Goal: Task Accomplishment & Management: Use online tool/utility

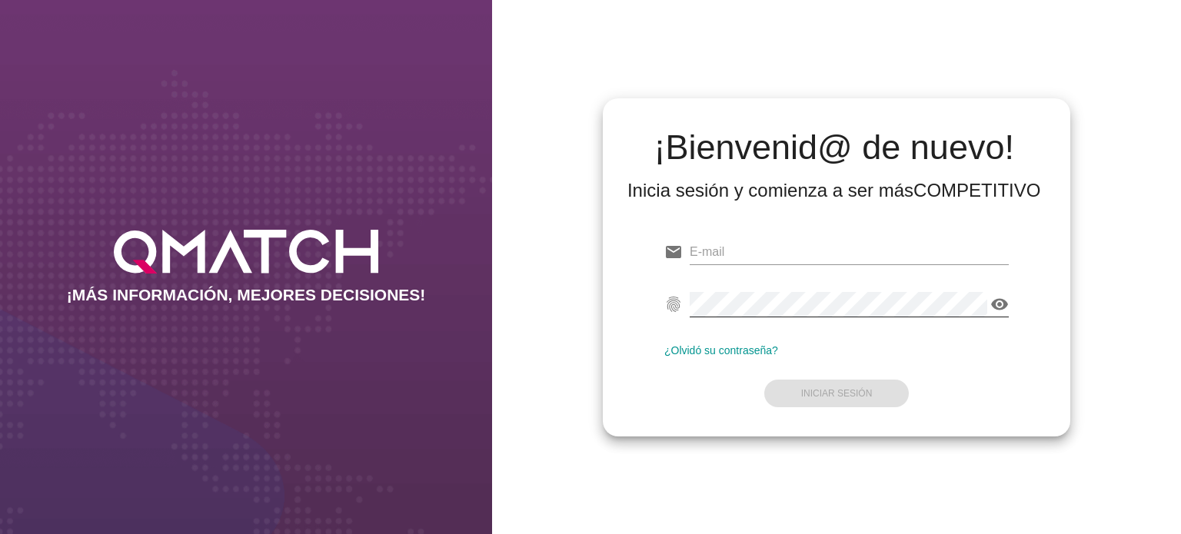
type input "[EMAIL_ADDRESS][PERSON_NAME][DOMAIN_NAME]"
click at [999, 304] on icon "visibility" at bounding box center [999, 304] width 18 height 18
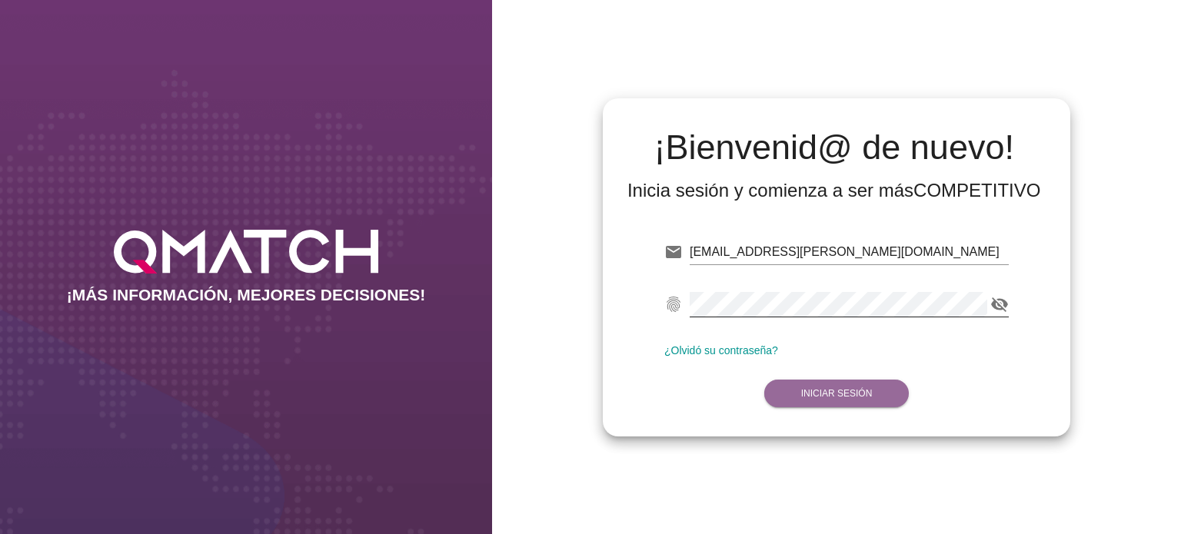
click at [851, 390] on strong "Iniciar Sesión" at bounding box center [836, 393] width 71 height 11
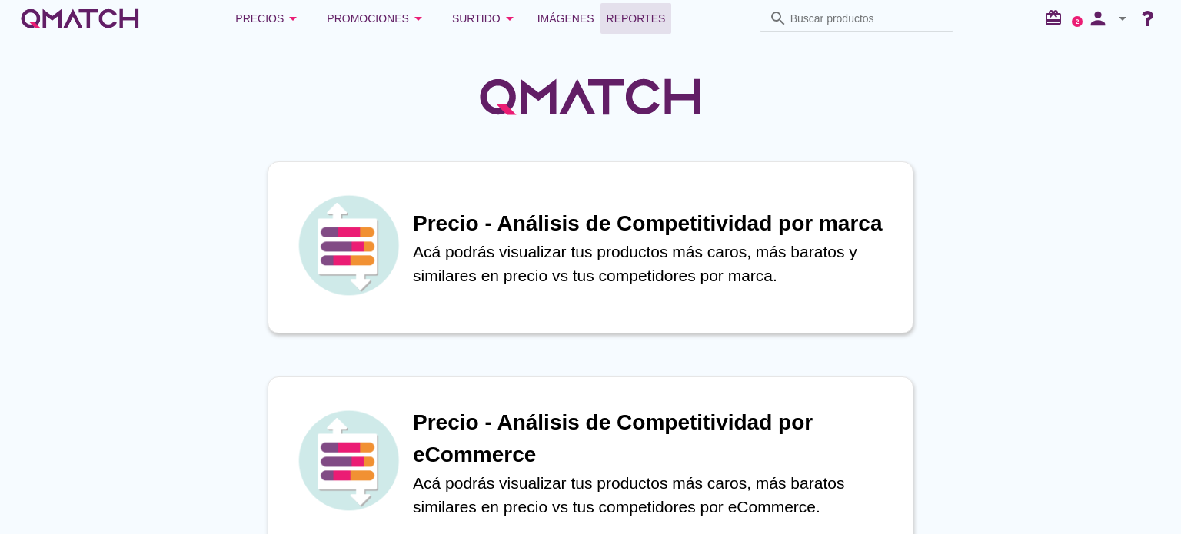
click at [645, 12] on span "Reportes" at bounding box center [635, 18] width 59 height 18
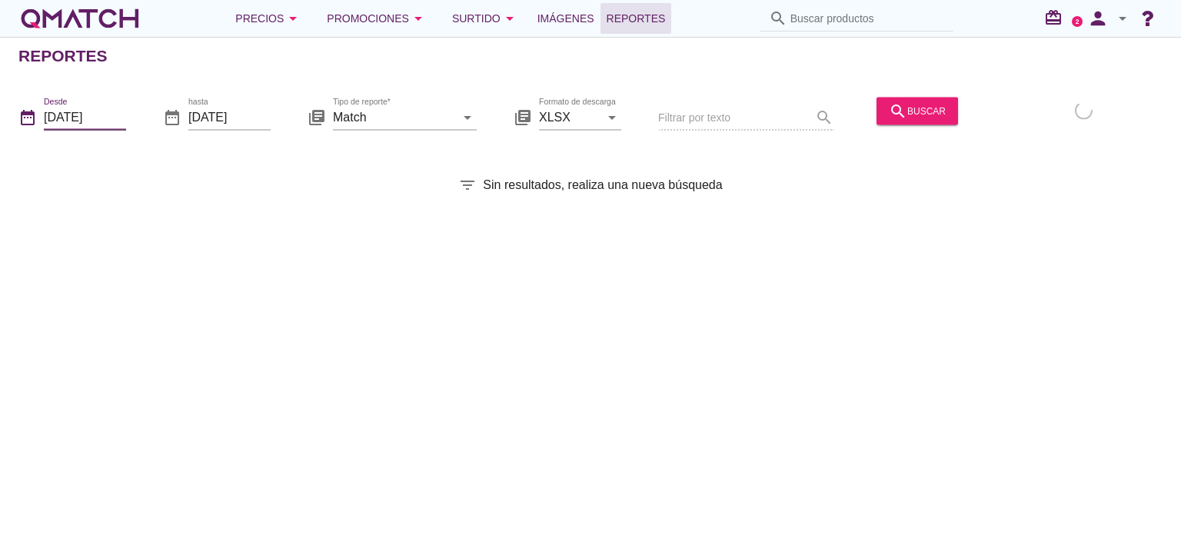
click at [119, 113] on input "[DATE]" at bounding box center [85, 117] width 82 height 25
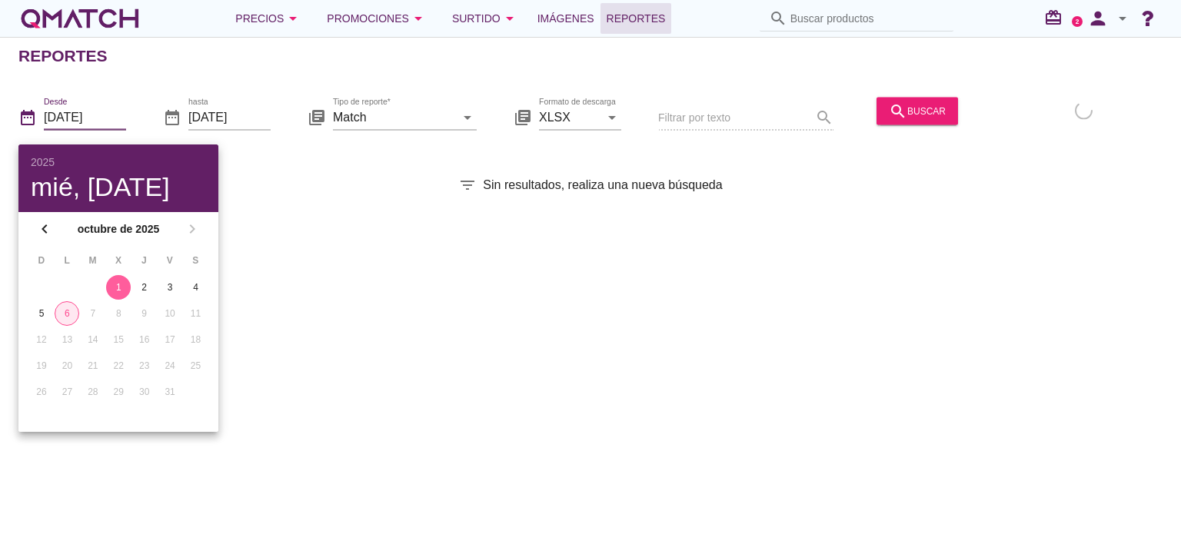
click at [65, 311] on div "6" at bounding box center [66, 314] width 23 height 14
type input "[DATE]"
click at [905, 113] on div "search buscar" at bounding box center [917, 110] width 57 height 18
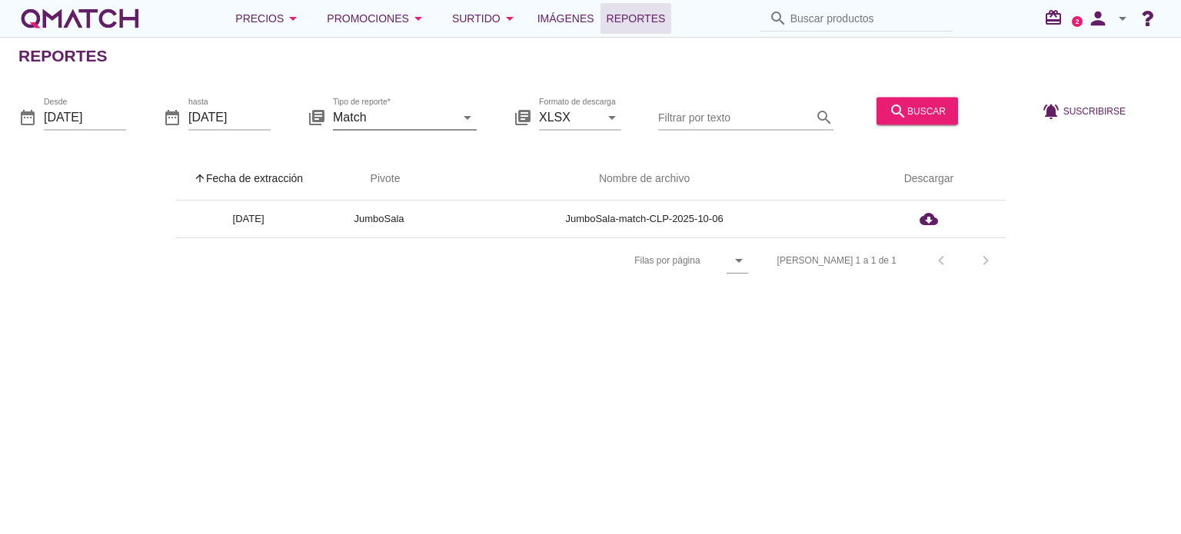
click at [467, 119] on icon "arrow_drop_down" at bounding box center [467, 117] width 18 height 18
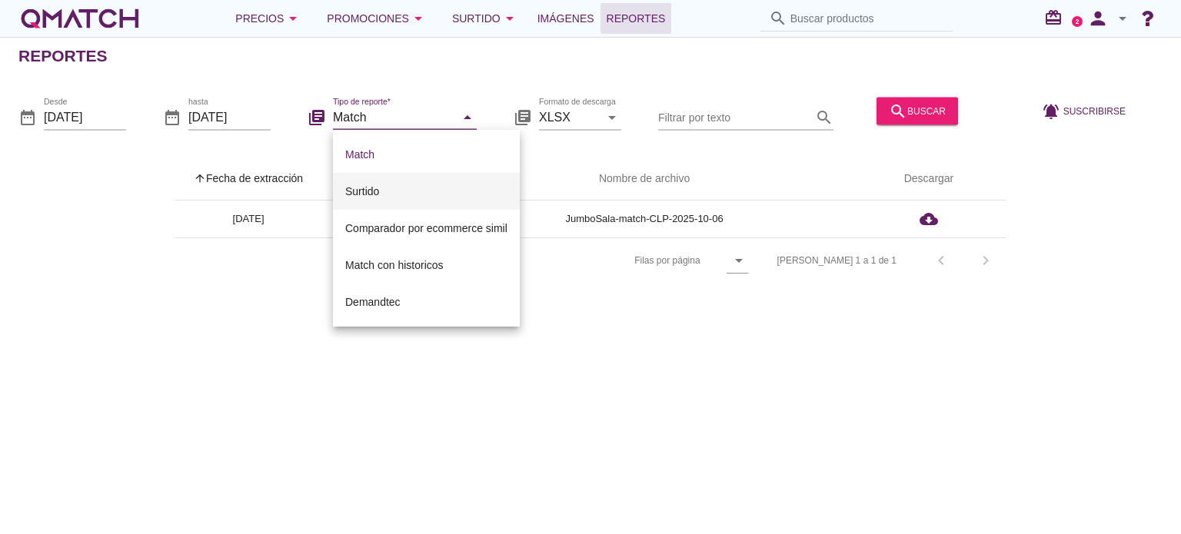
click at [438, 188] on div "Surtido" at bounding box center [426, 191] width 162 height 18
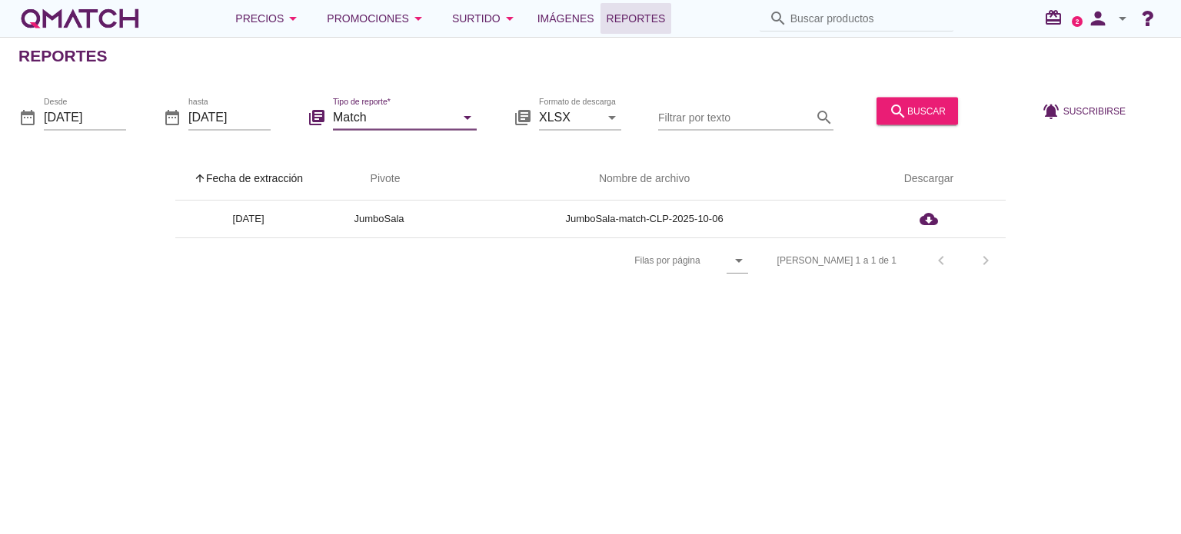
type input "Surtido"
click at [924, 115] on div "search buscar" at bounding box center [917, 110] width 57 height 18
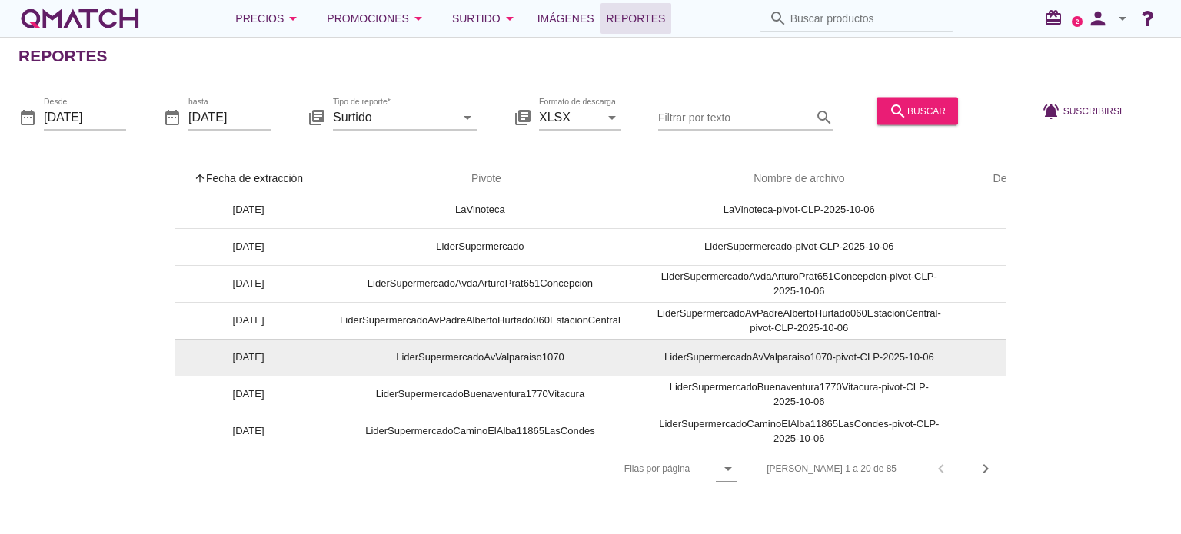
scroll to position [427, 0]
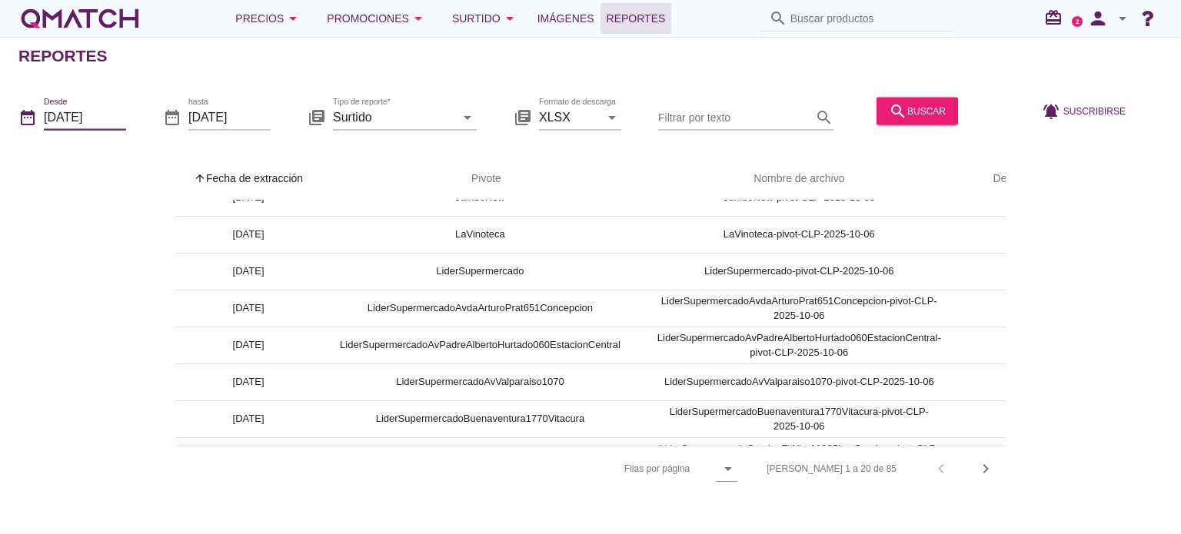
click at [111, 116] on input "[DATE]" at bounding box center [85, 117] width 82 height 25
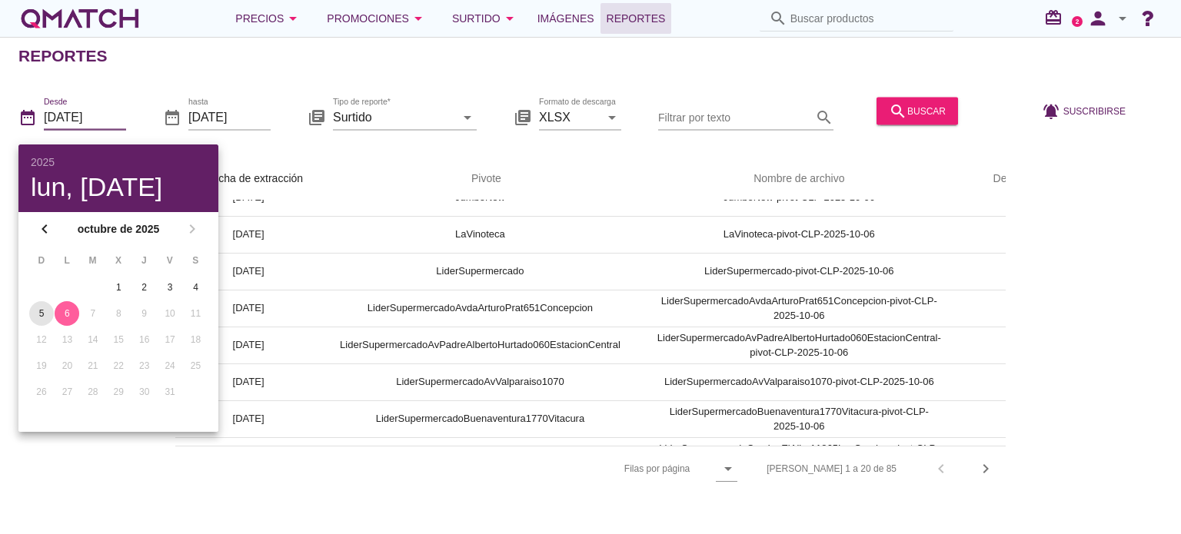
click at [34, 313] on div "5" at bounding box center [41, 314] width 25 height 14
type input "[DATE]"
click at [914, 106] on div "search buscar" at bounding box center [917, 110] width 57 height 18
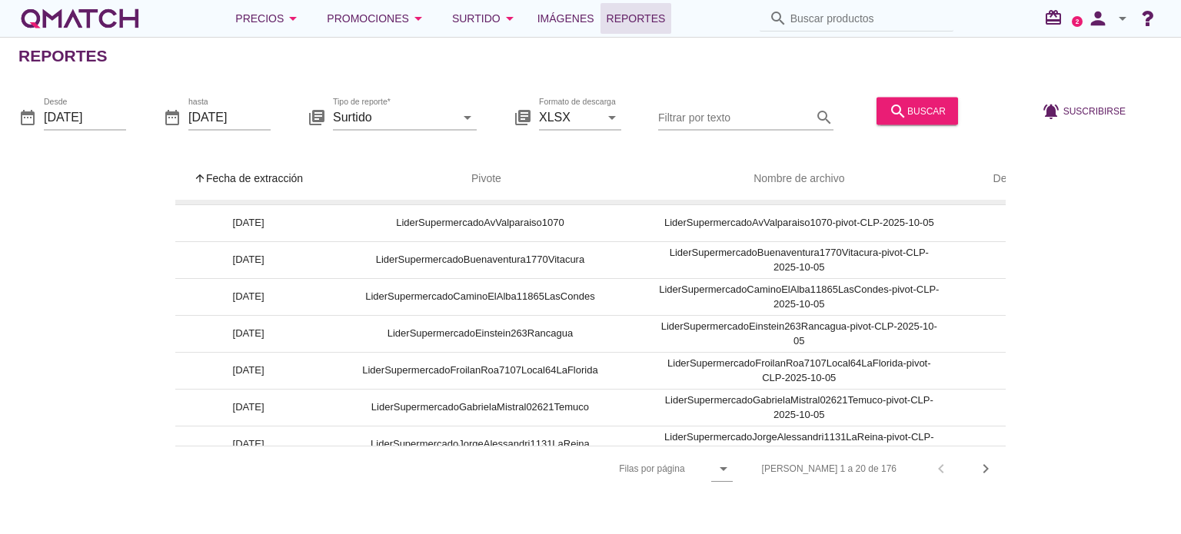
scroll to position [120, 0]
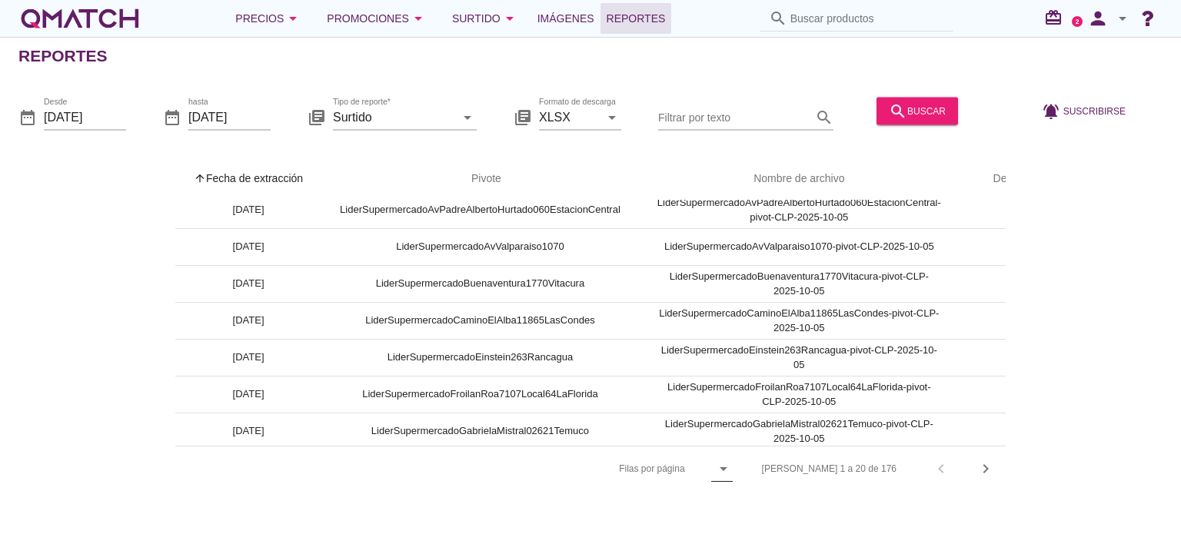
click at [733, 472] on icon "arrow_drop_down" at bounding box center [723, 469] width 18 height 18
click at [783, 497] on div "All" at bounding box center [783, 506] width 33 height 18
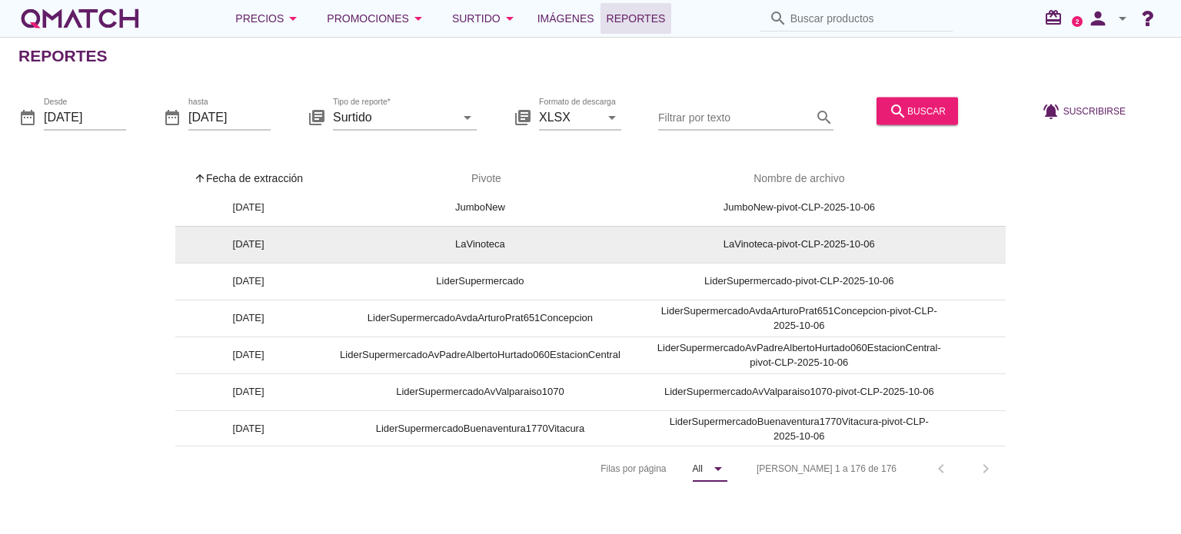
scroll to position [3810, 0]
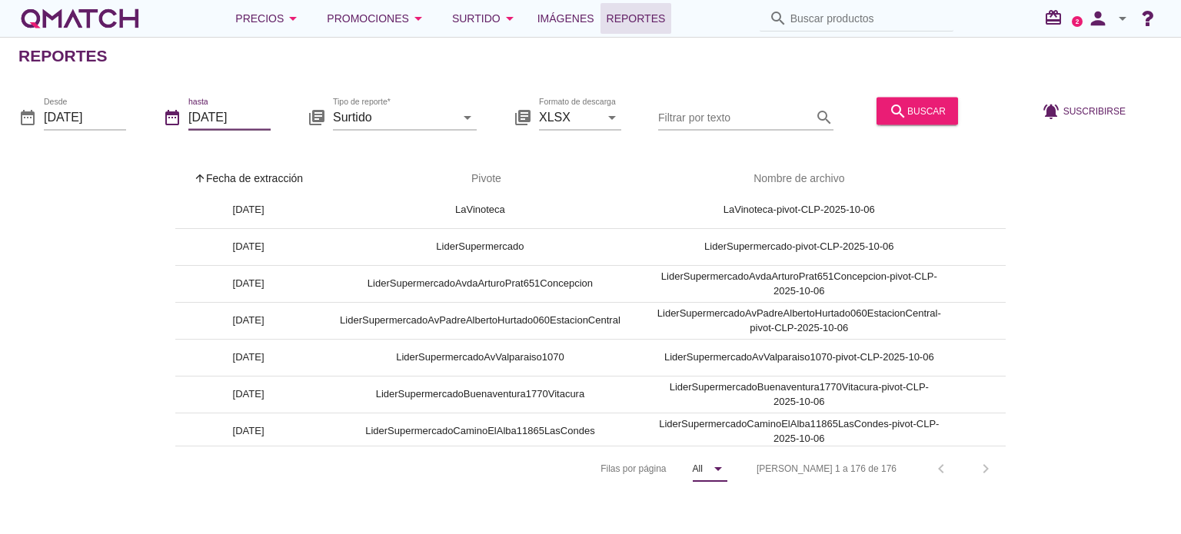
click at [253, 111] on input "[DATE]" at bounding box center [229, 117] width 82 height 25
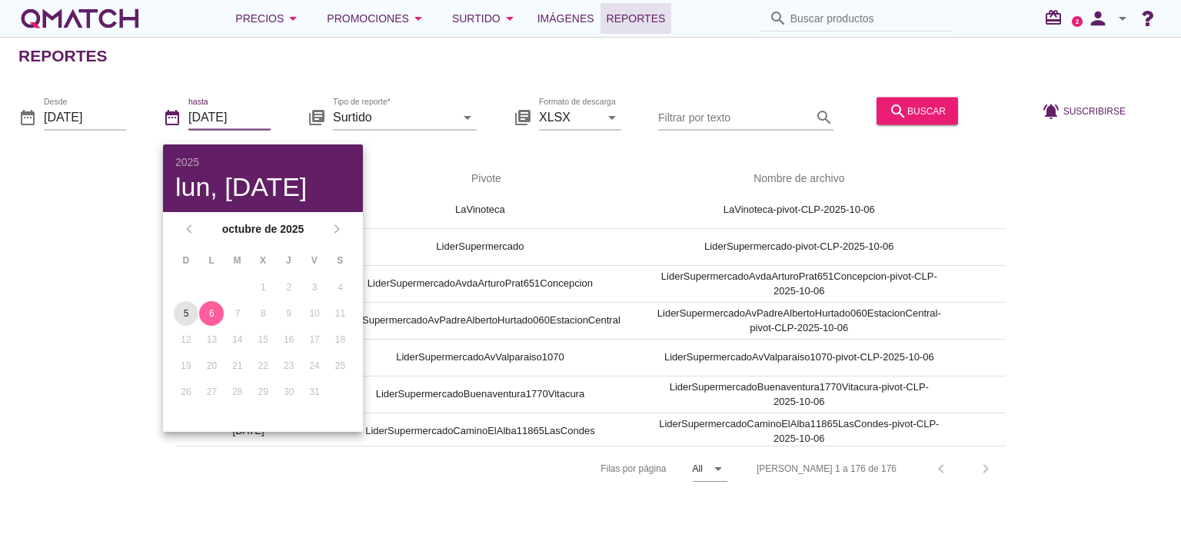
click at [182, 310] on div "5" at bounding box center [186, 314] width 25 height 14
type input "[DATE]"
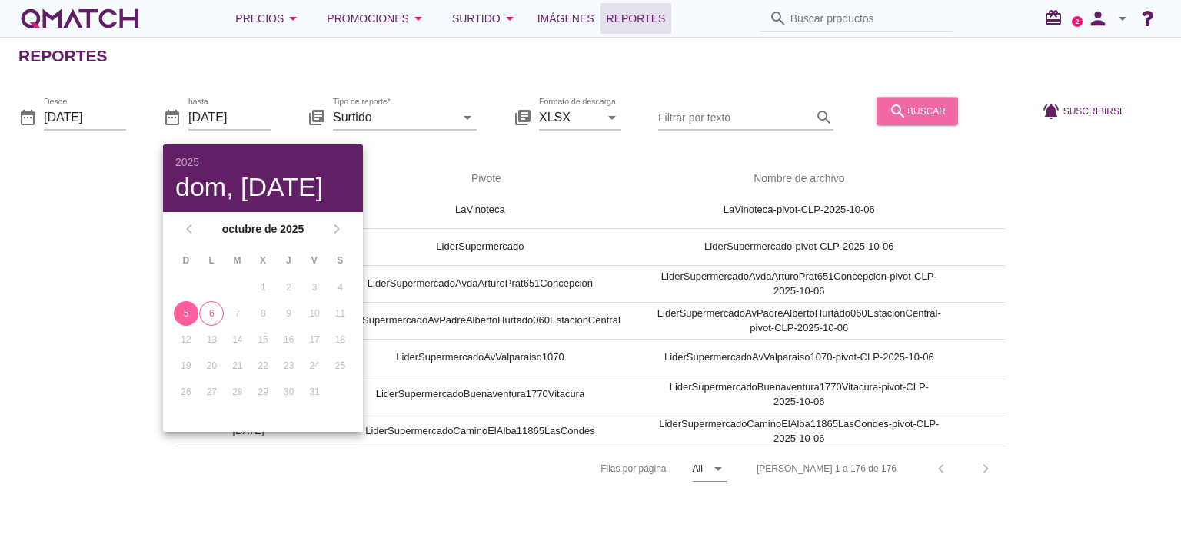
click at [913, 110] on div "search buscar" at bounding box center [917, 110] width 57 height 18
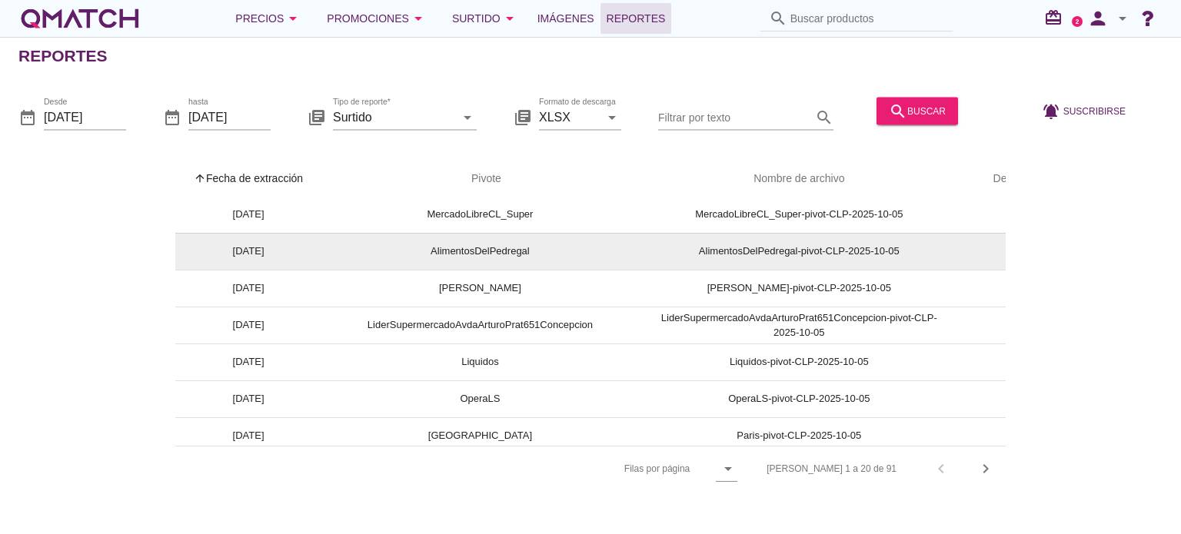
scroll to position [384, 0]
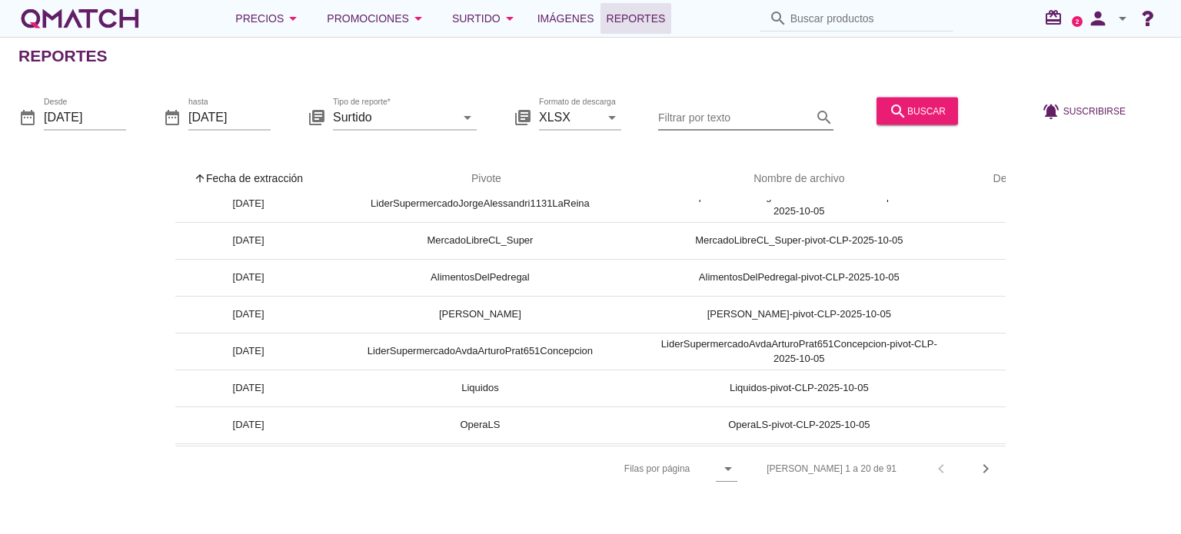
click at [756, 121] on input "Filtrar por texto" at bounding box center [735, 117] width 154 height 25
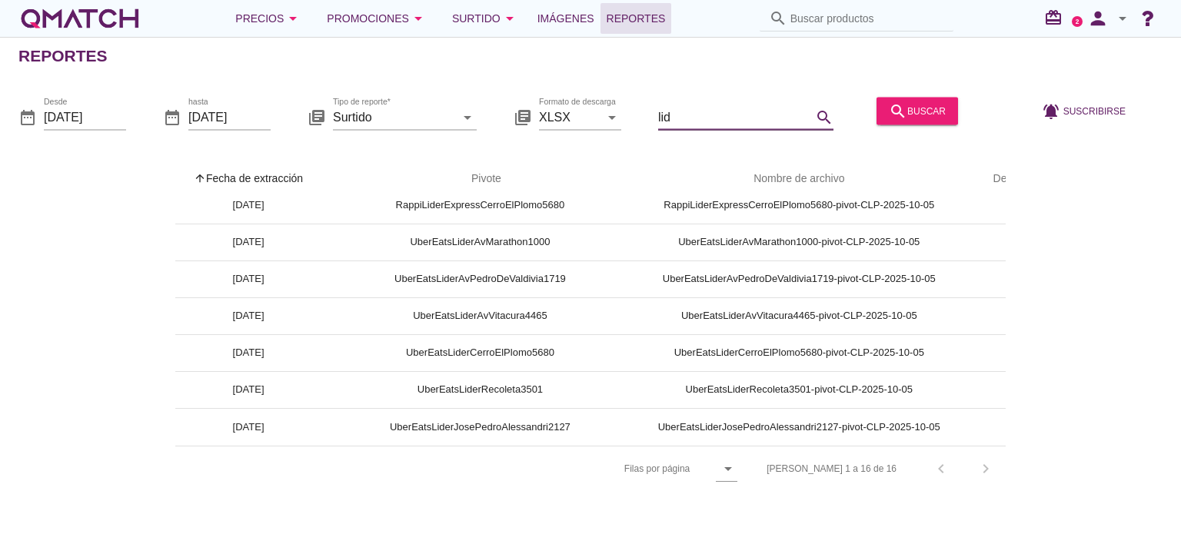
scroll to position [357, 0]
click at [823, 118] on icon "search" at bounding box center [824, 117] width 18 height 18
type input "lider"
click at [925, 109] on div "search buscar" at bounding box center [917, 110] width 57 height 18
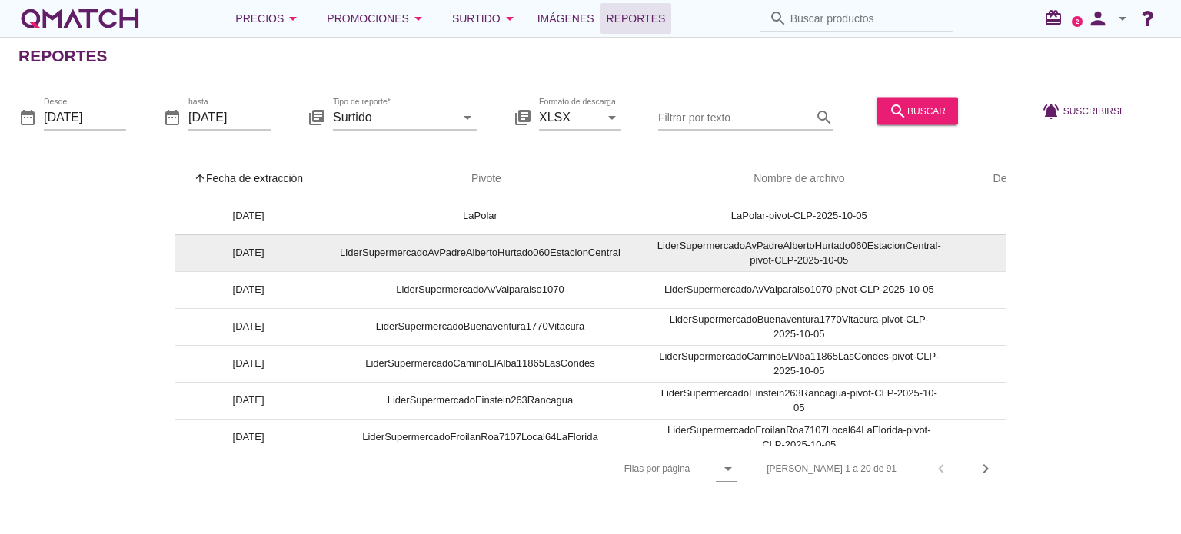
scroll to position [154, 0]
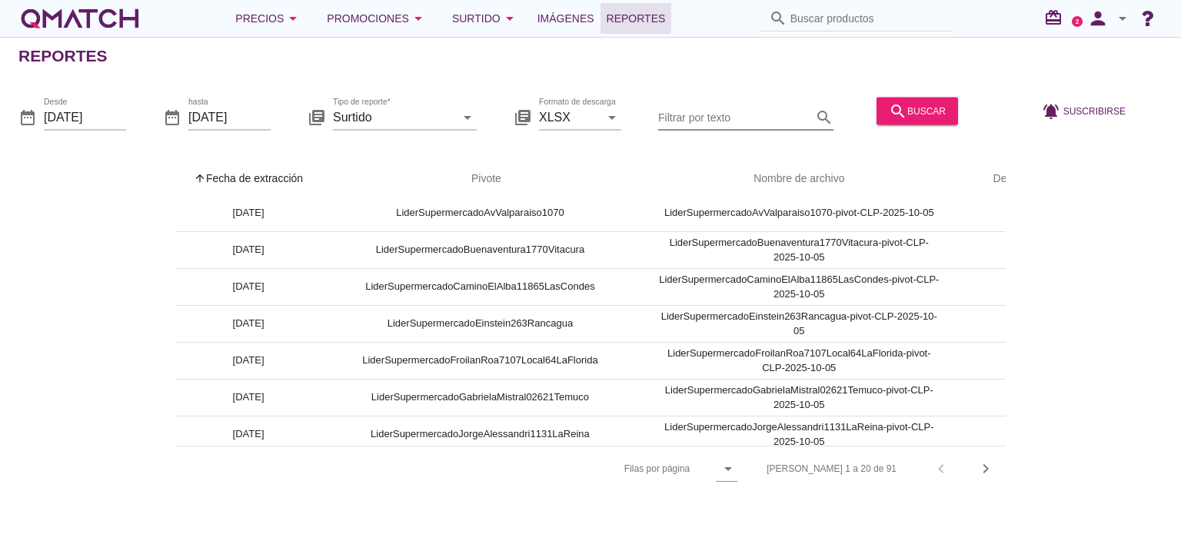
click at [717, 111] on input "Filtrar por texto" at bounding box center [735, 117] width 154 height 25
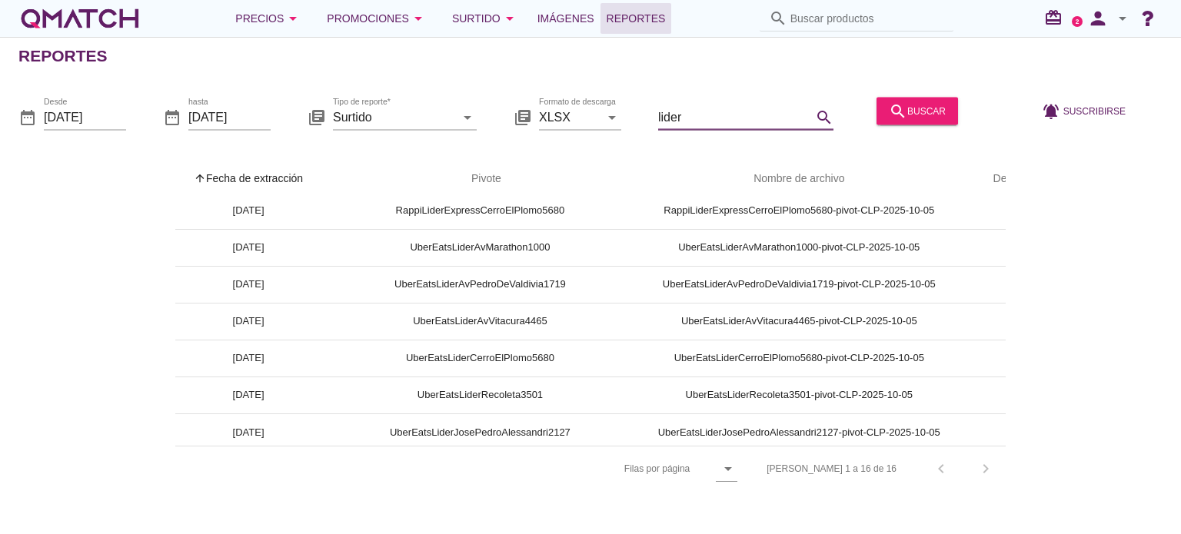
scroll to position [357, 0]
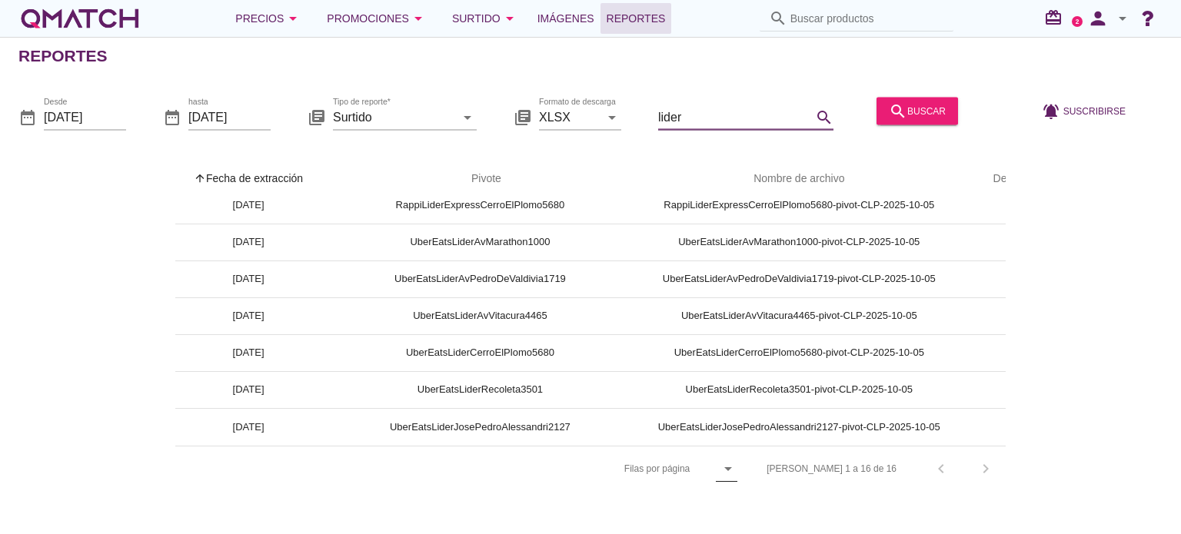
type input "lider"
click at [737, 468] on icon "arrow_drop_down" at bounding box center [728, 469] width 18 height 18
click at [789, 510] on div "All" at bounding box center [789, 506] width 33 height 18
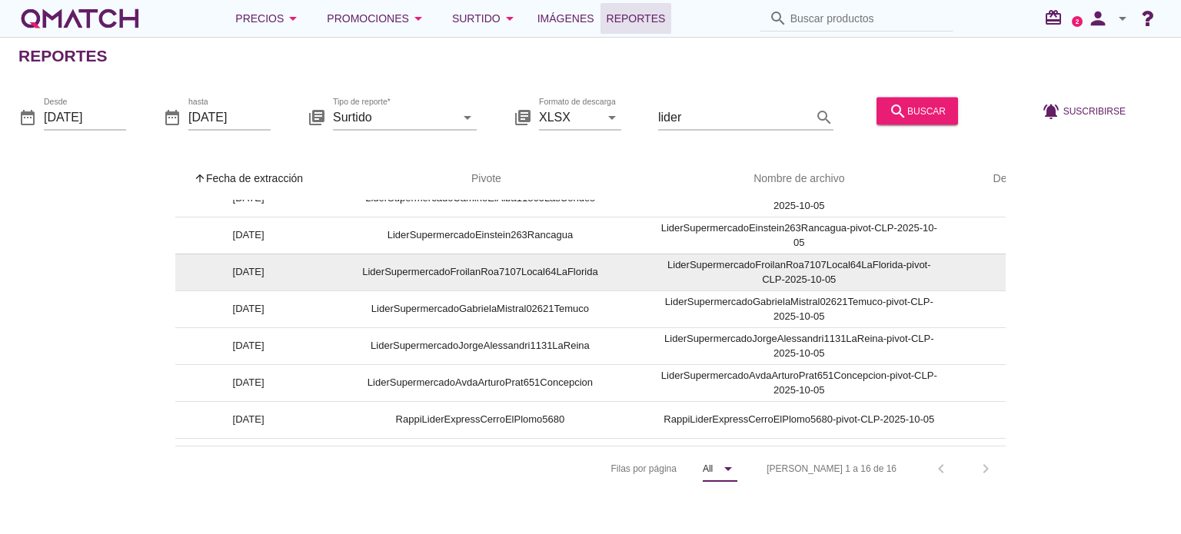
scroll to position [0, 0]
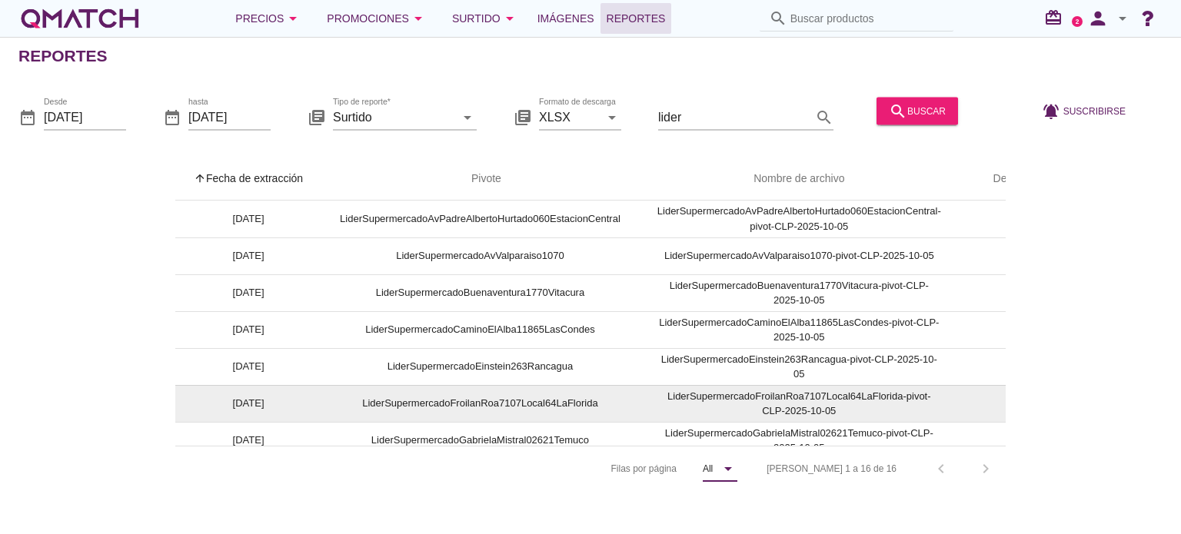
click at [772, 398] on td "LiderSupermercadoFroilanRoa7107Local64LaFlorida-pivot-CLP-2025-10-05" at bounding box center [799, 403] width 321 height 37
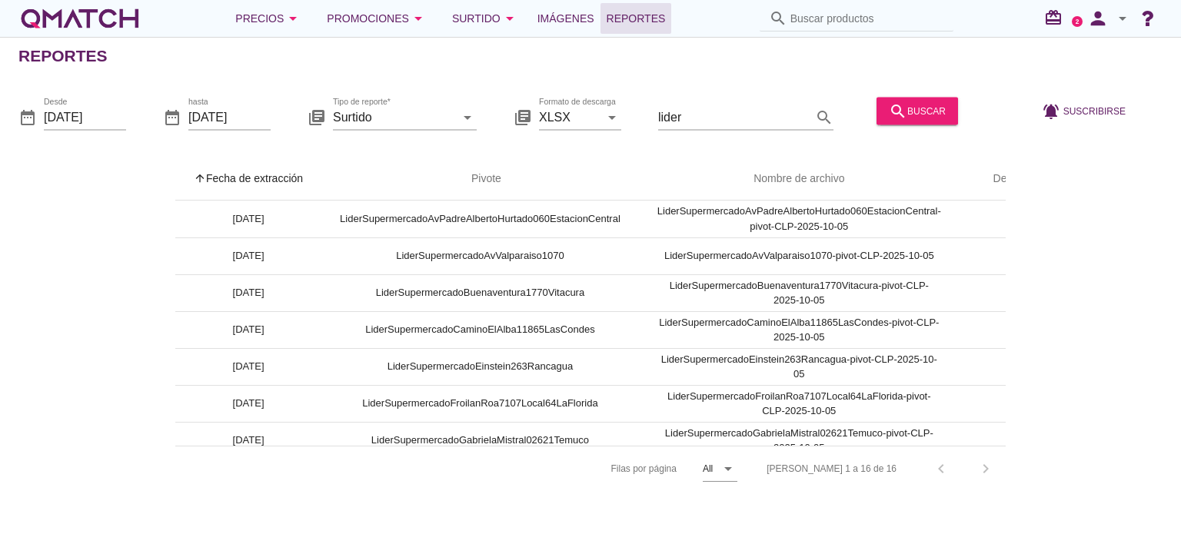
scroll to position [0, 71]
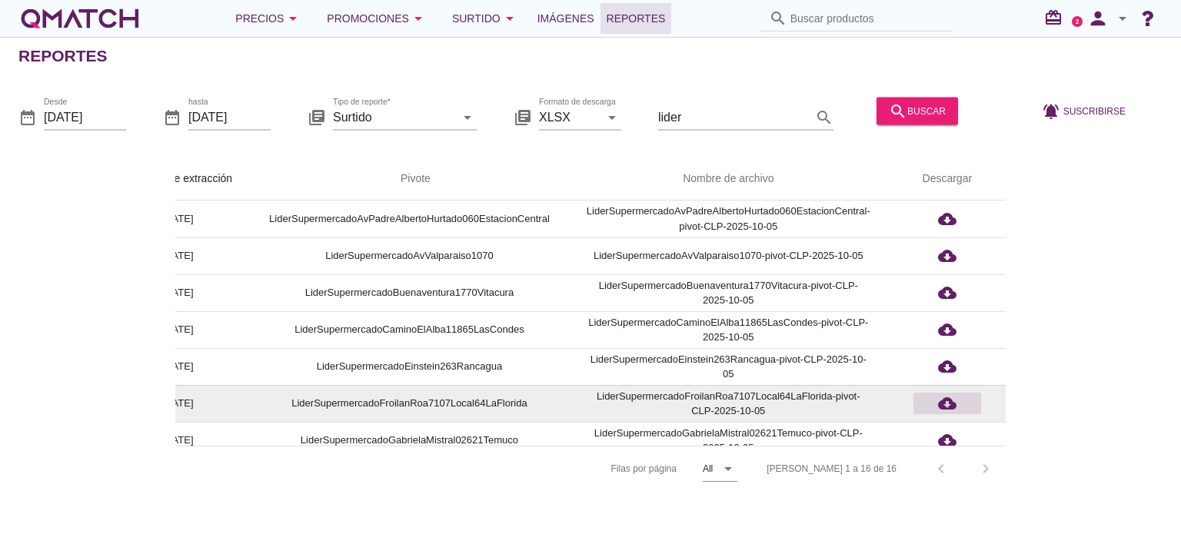
click at [945, 398] on icon "cloud_download" at bounding box center [947, 403] width 18 height 18
